Goal: Obtain resource: Obtain resource

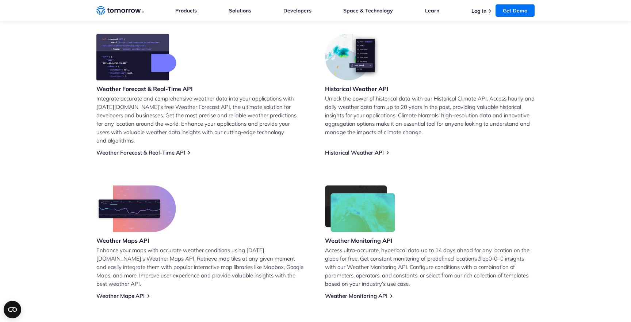
scroll to position [280, 0]
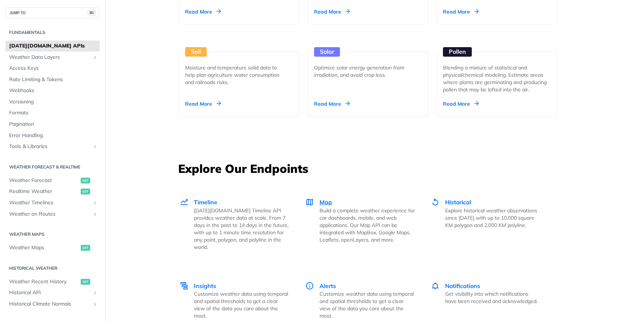
scroll to position [882, 0]
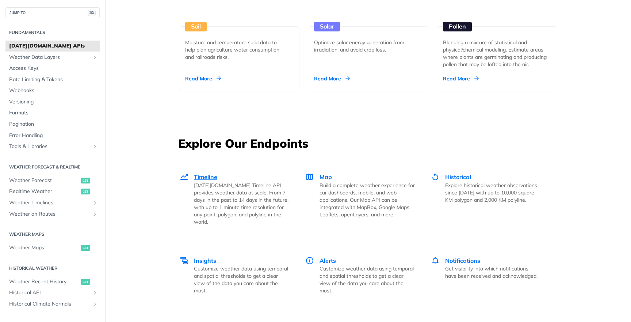
click at [215, 183] on p "[DATE][DOMAIN_NAME] Timeline API provides weather data at scale. From 7 days in…" at bounding box center [241, 204] width 95 height 44
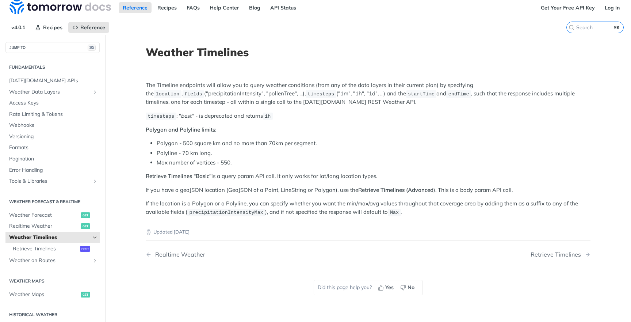
scroll to position [4, 0]
click at [85, 30] on span "Reference" at bounding box center [92, 28] width 25 height 7
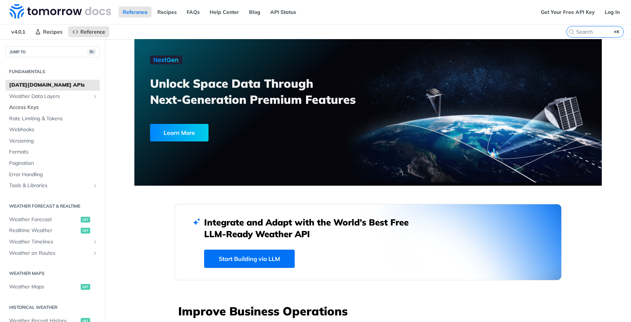
click at [45, 106] on span "Access Keys" at bounding box center [53, 107] width 89 height 7
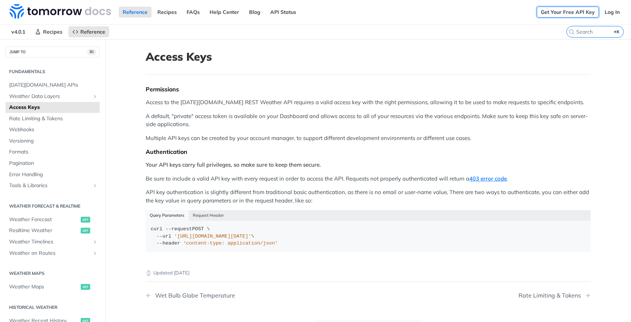
click at [562, 9] on link "Get Your Free API Key" at bounding box center [568, 12] width 62 height 11
